Goal: Information Seeking & Learning: Learn about a topic

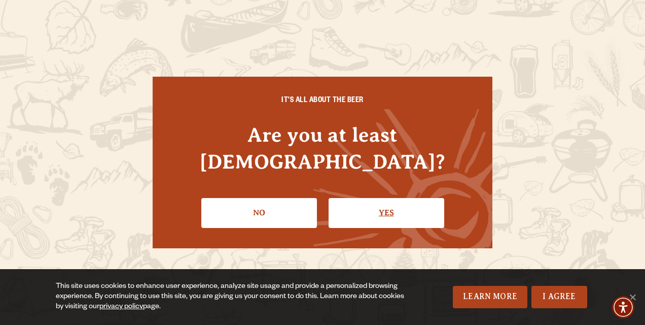
click at [385, 198] on link "Yes" at bounding box center [387, 212] width 116 height 29
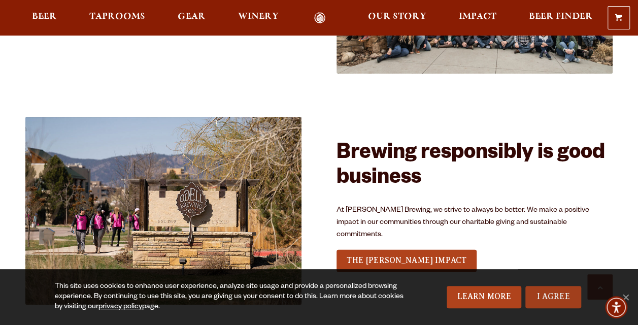
click at [560, 299] on link "I Agree" at bounding box center [553, 297] width 56 height 22
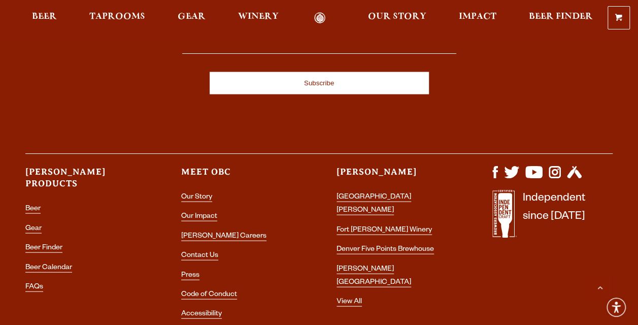
scroll to position [2934, 0]
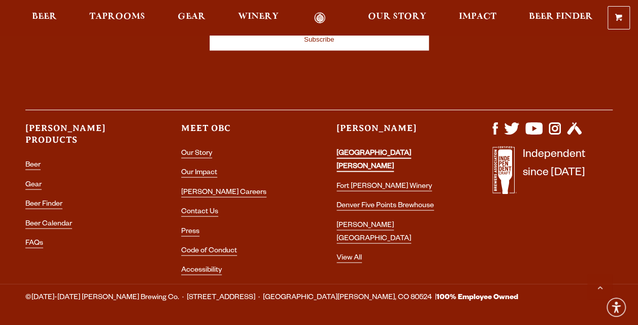
click at [382, 147] on li "[GEOGRAPHIC_DATA][PERSON_NAME]" at bounding box center [396, 160] width 120 height 27
click at [381, 150] on link "[GEOGRAPHIC_DATA][PERSON_NAME]" at bounding box center [373, 161] width 75 height 22
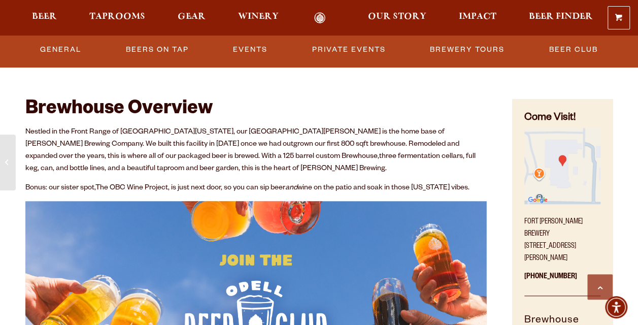
scroll to position [360, 0]
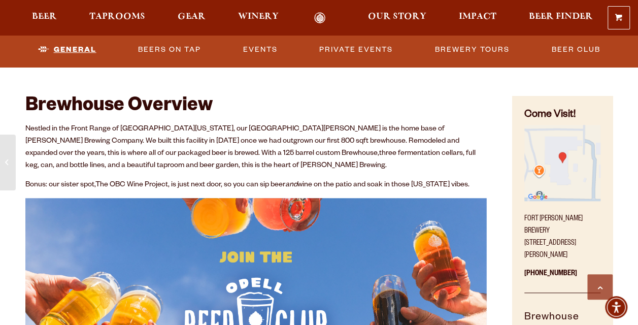
click at [75, 50] on link "General" at bounding box center [67, 49] width 66 height 23
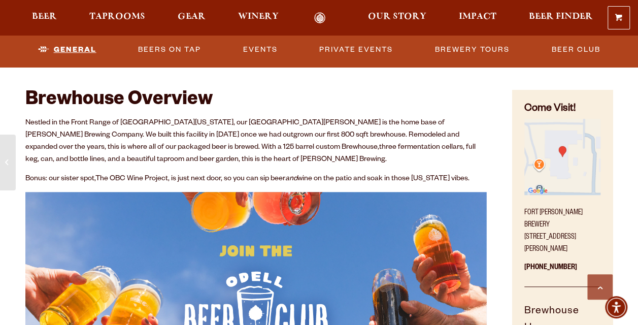
scroll to position [366, 0]
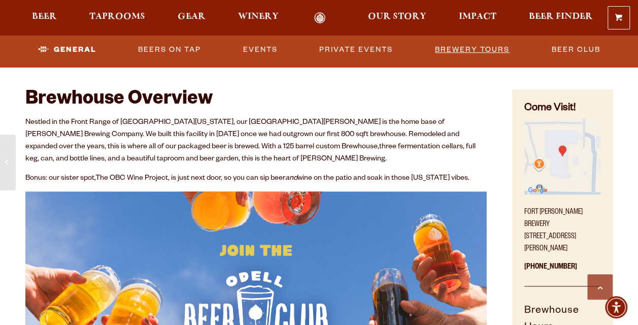
click at [475, 59] on link "Brewery Tours" at bounding box center [472, 49] width 83 height 23
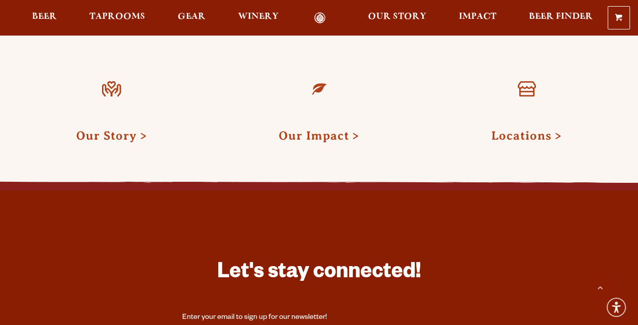
scroll to position [1177, 0]
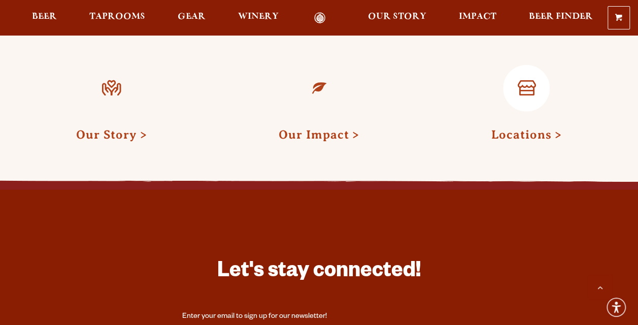
click at [509, 128] on link "Locations" at bounding box center [526, 134] width 71 height 13
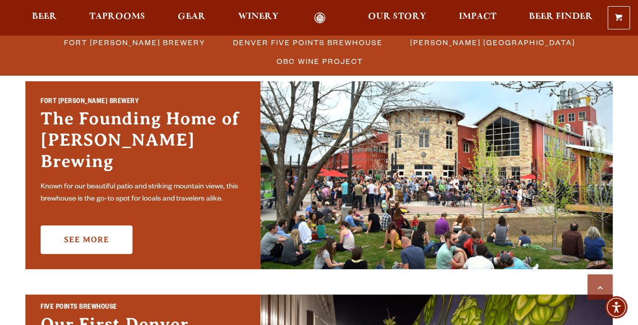
scroll to position [285, 0]
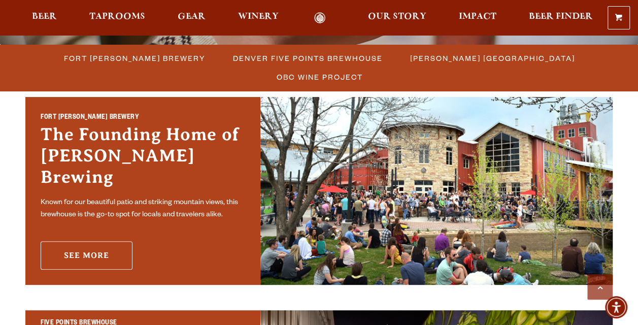
click at [95, 242] on link "See More" at bounding box center [87, 255] width 92 height 28
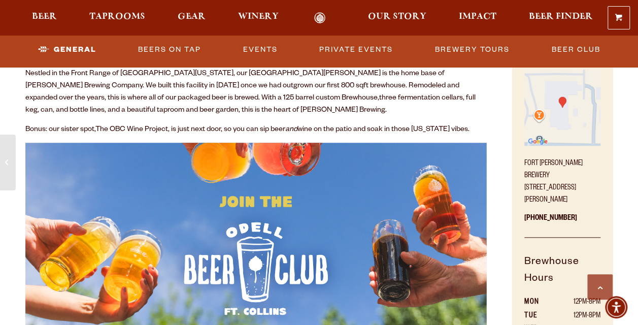
scroll to position [415, 0]
